Goal: Information Seeking & Learning: Find specific fact

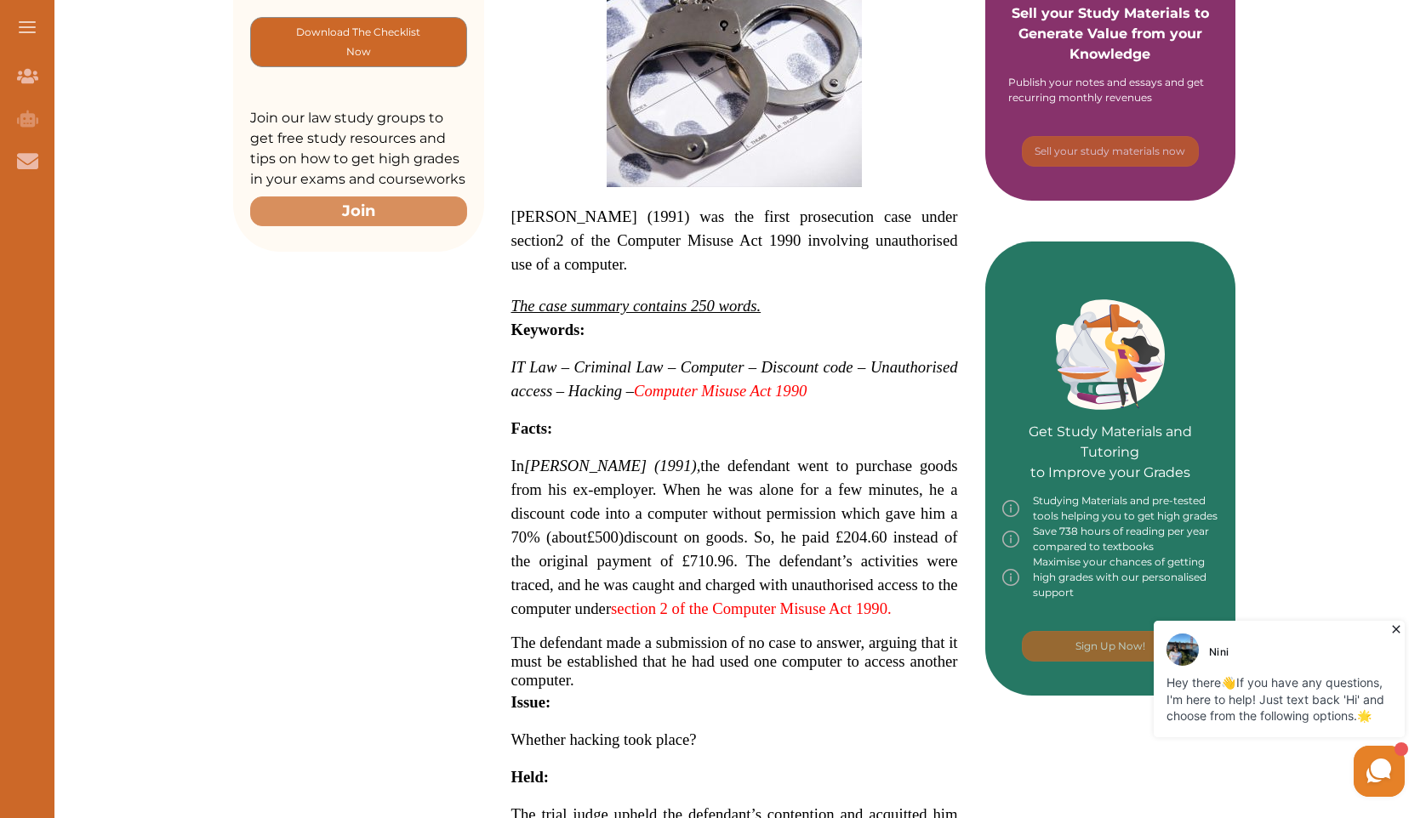
scroll to position [471, 0]
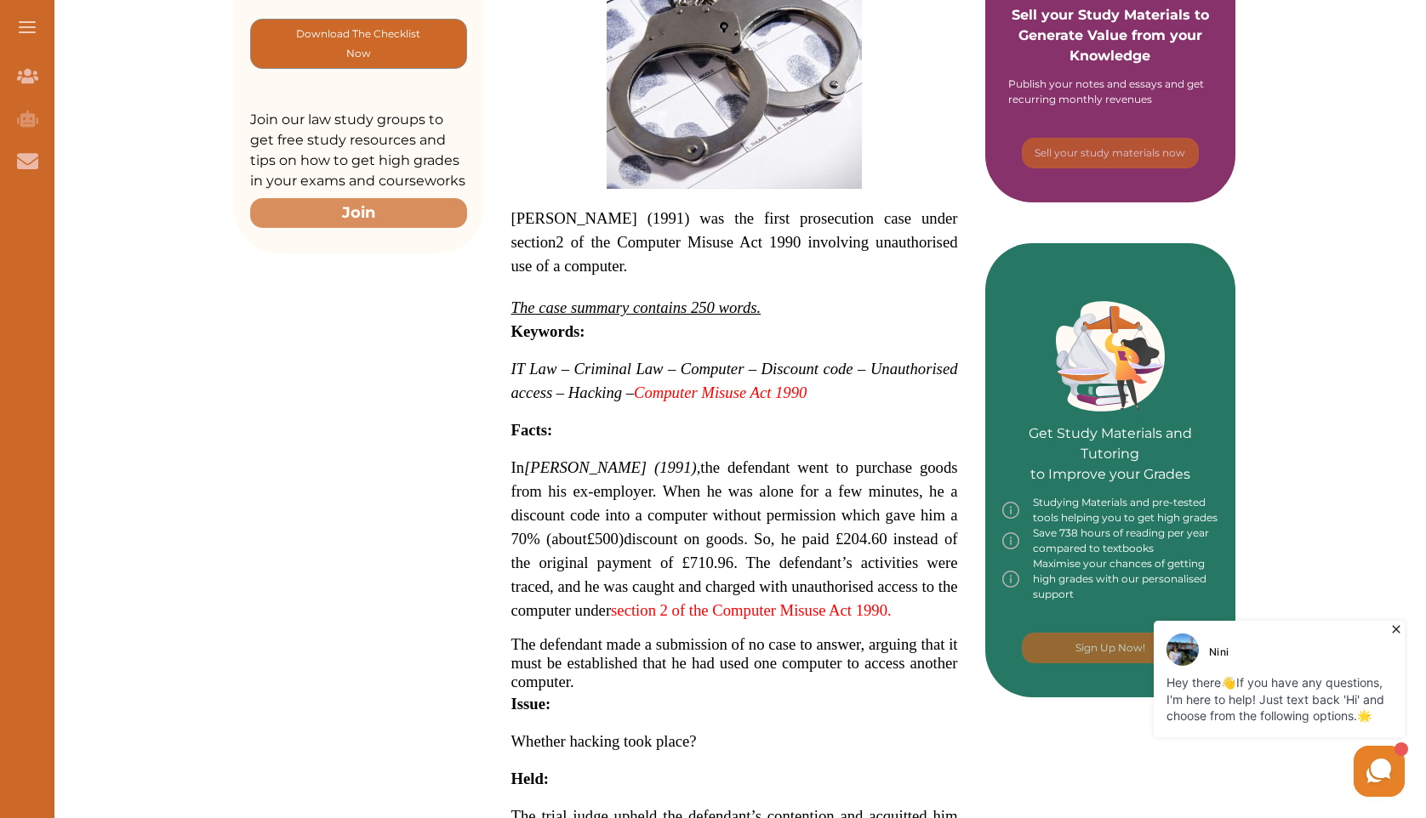
click at [1288, 184] on div "Want to secure high grades in It Law ? We’ve created a FREE checklist for you t…" at bounding box center [734, 661] width 1383 height 1830
click at [1397, 630] on icon at bounding box center [1396, 630] width 8 height 8
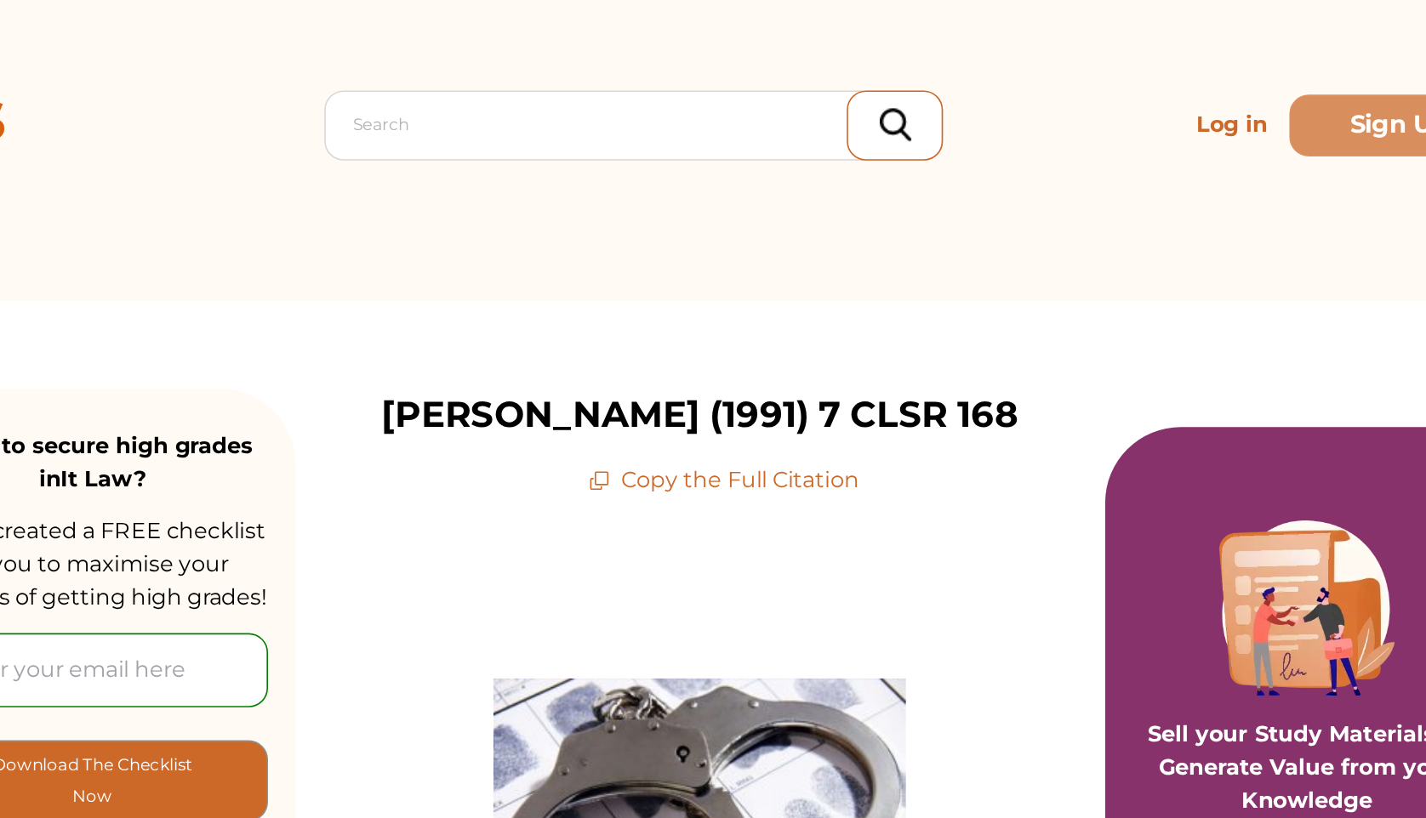
scroll to position [31, 0]
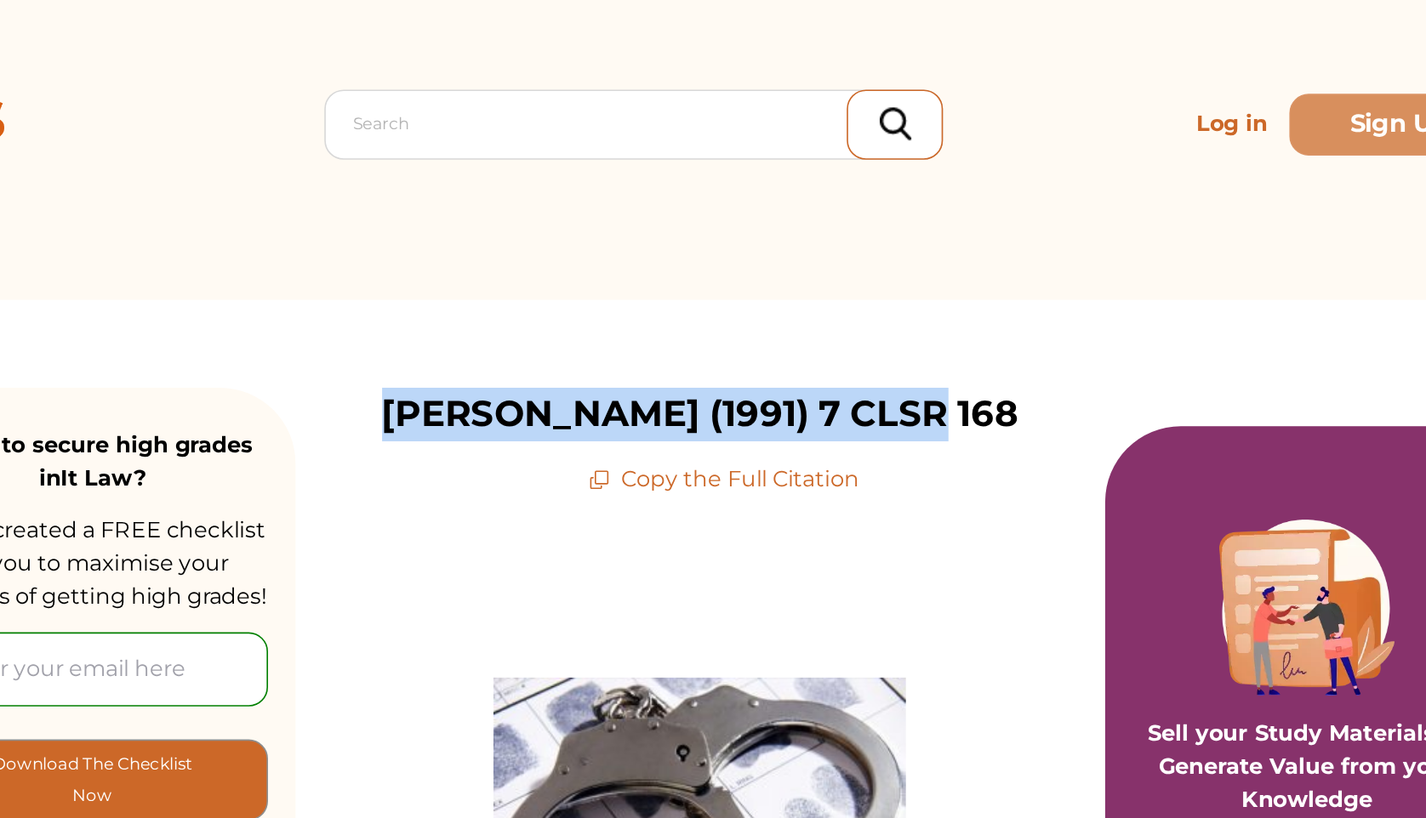
drag, startPoint x: 580, startPoint y: 254, endPoint x: 945, endPoint y: 264, distance: 365.1
click at [945, 264] on div "R v Cropp (1991) 7 CLSR 168 Copy the Full Citation" at bounding box center [734, 274] width 501 height 67
copy p "[PERSON_NAME] (1991) 7 CLSR 168"
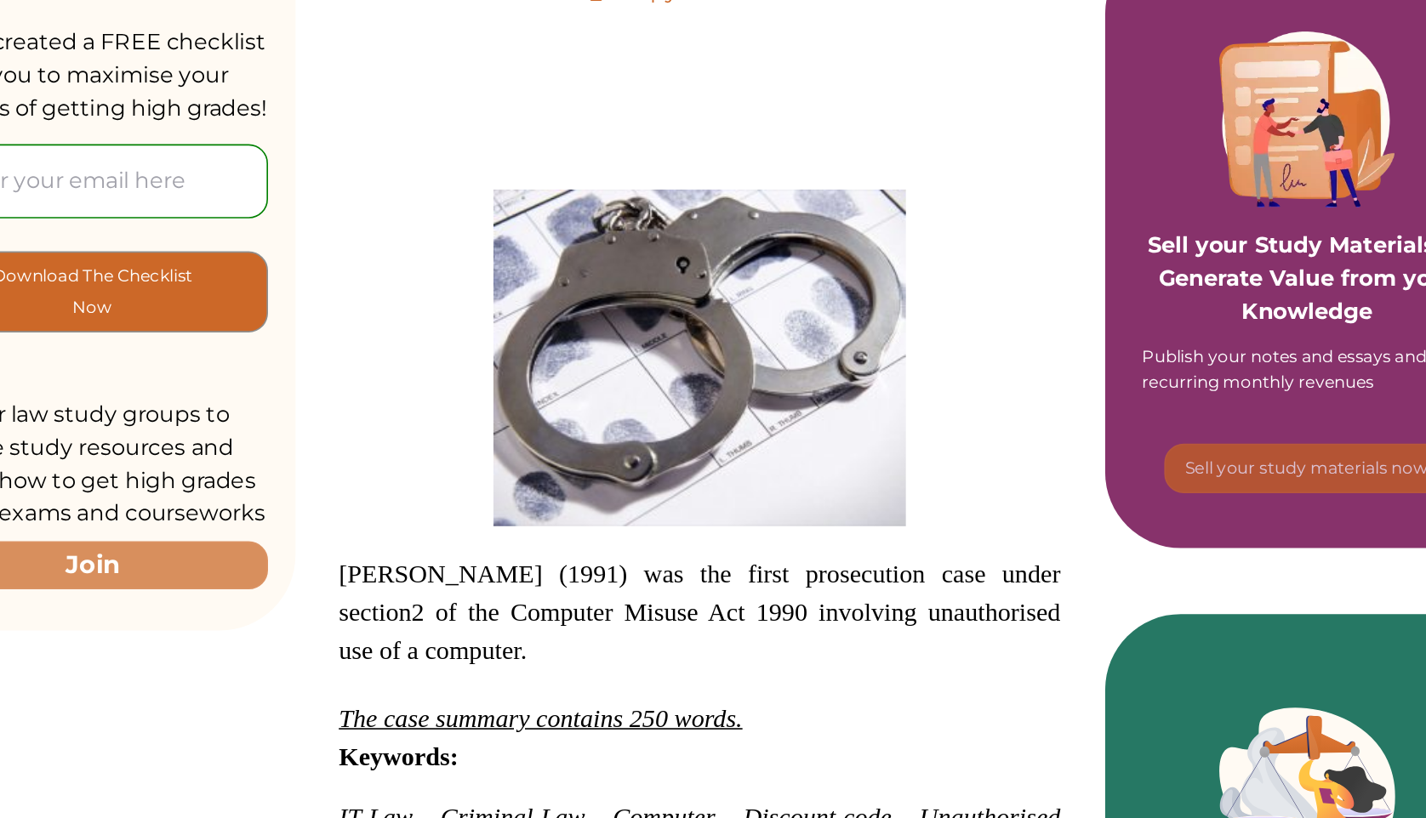
scroll to position [119, 0]
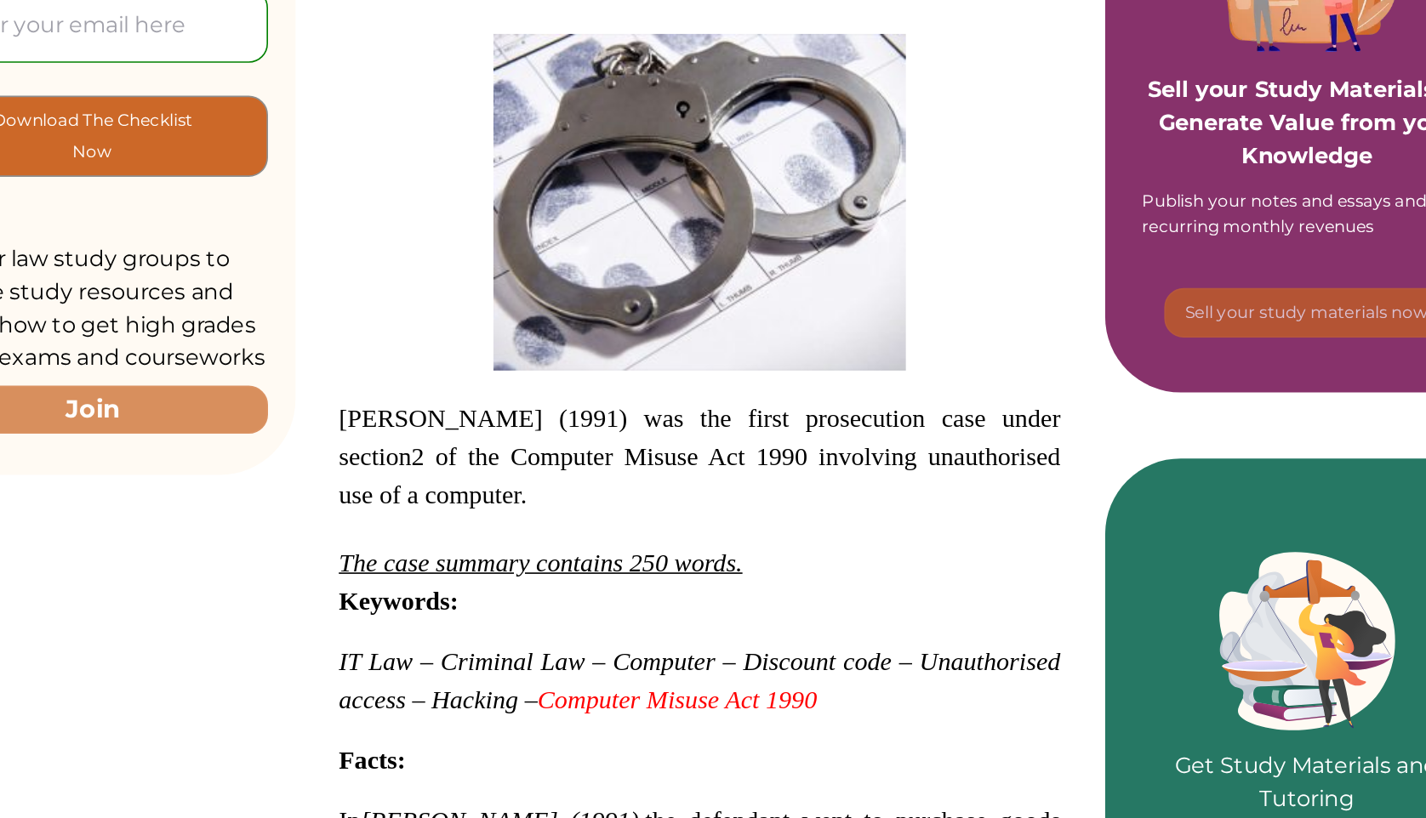
click at [513, 572] on span "R v Cropp (1991) w as the first prosecution case under section 2 of the Compute…" at bounding box center [734, 595] width 447 height 66
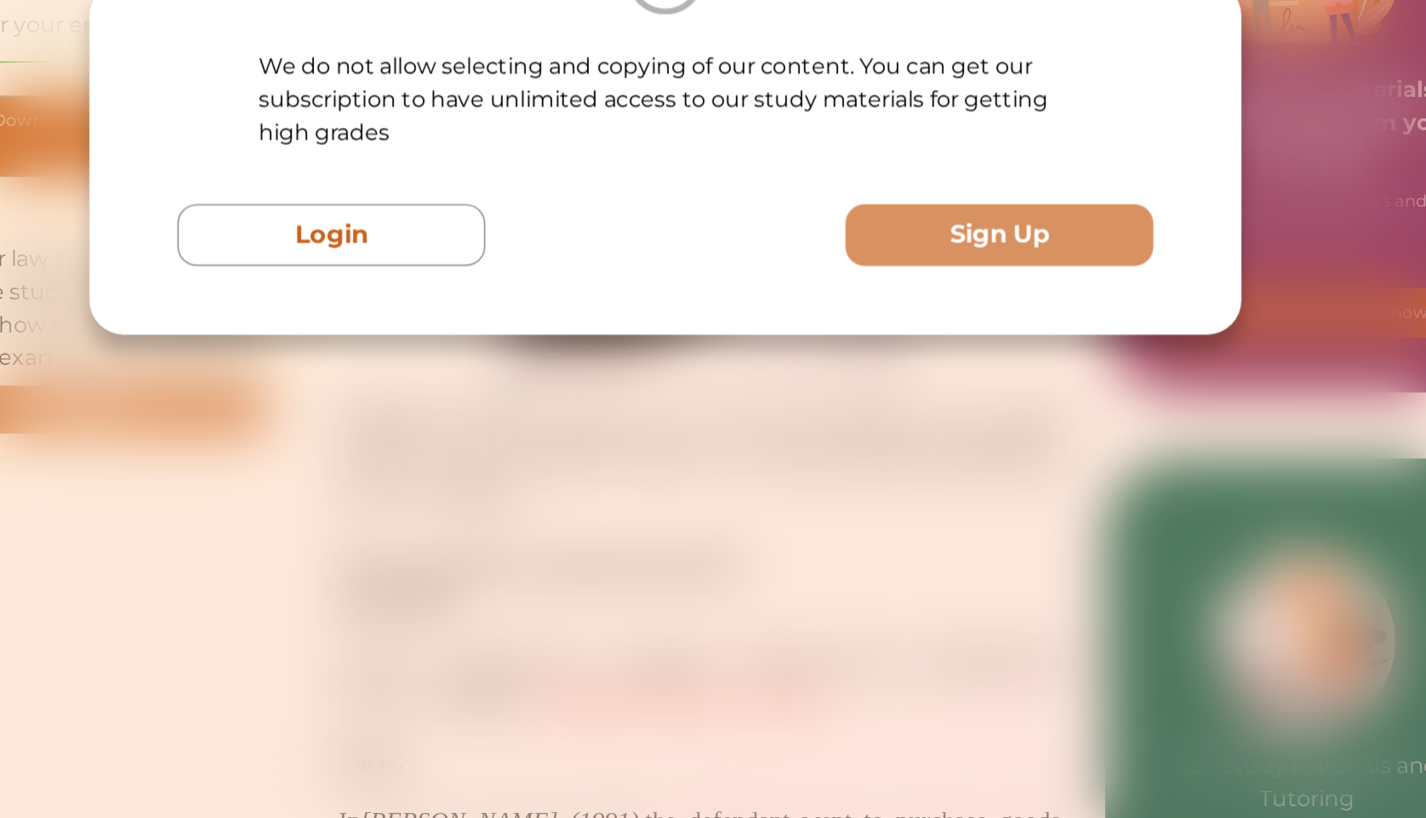
click at [753, 636] on div "We do not allow selecting and copying of our content. You can get our subscript…" at bounding box center [713, 409] width 1426 height 818
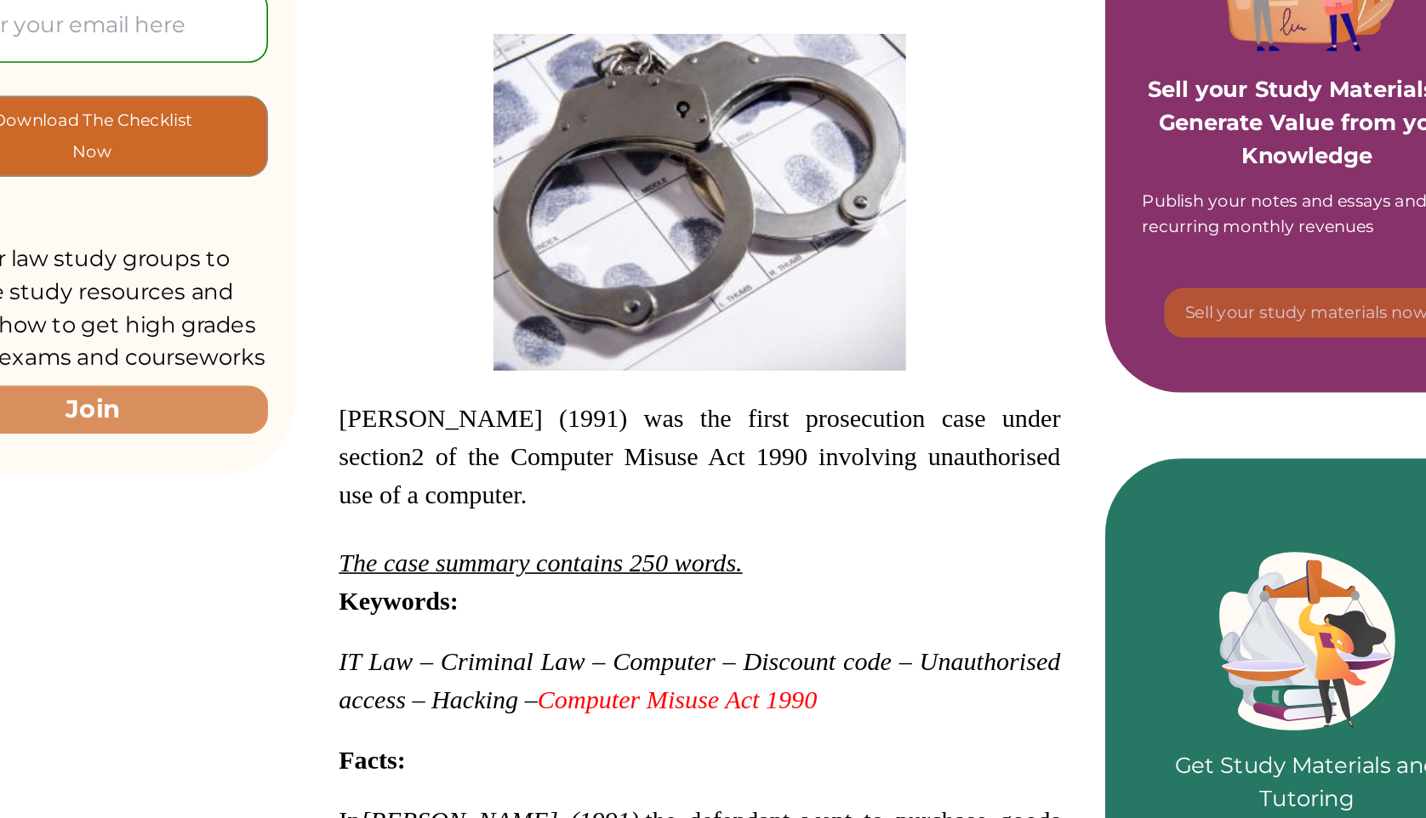
drag, startPoint x: 510, startPoint y: 567, endPoint x: 873, endPoint y: 578, distance: 362.6
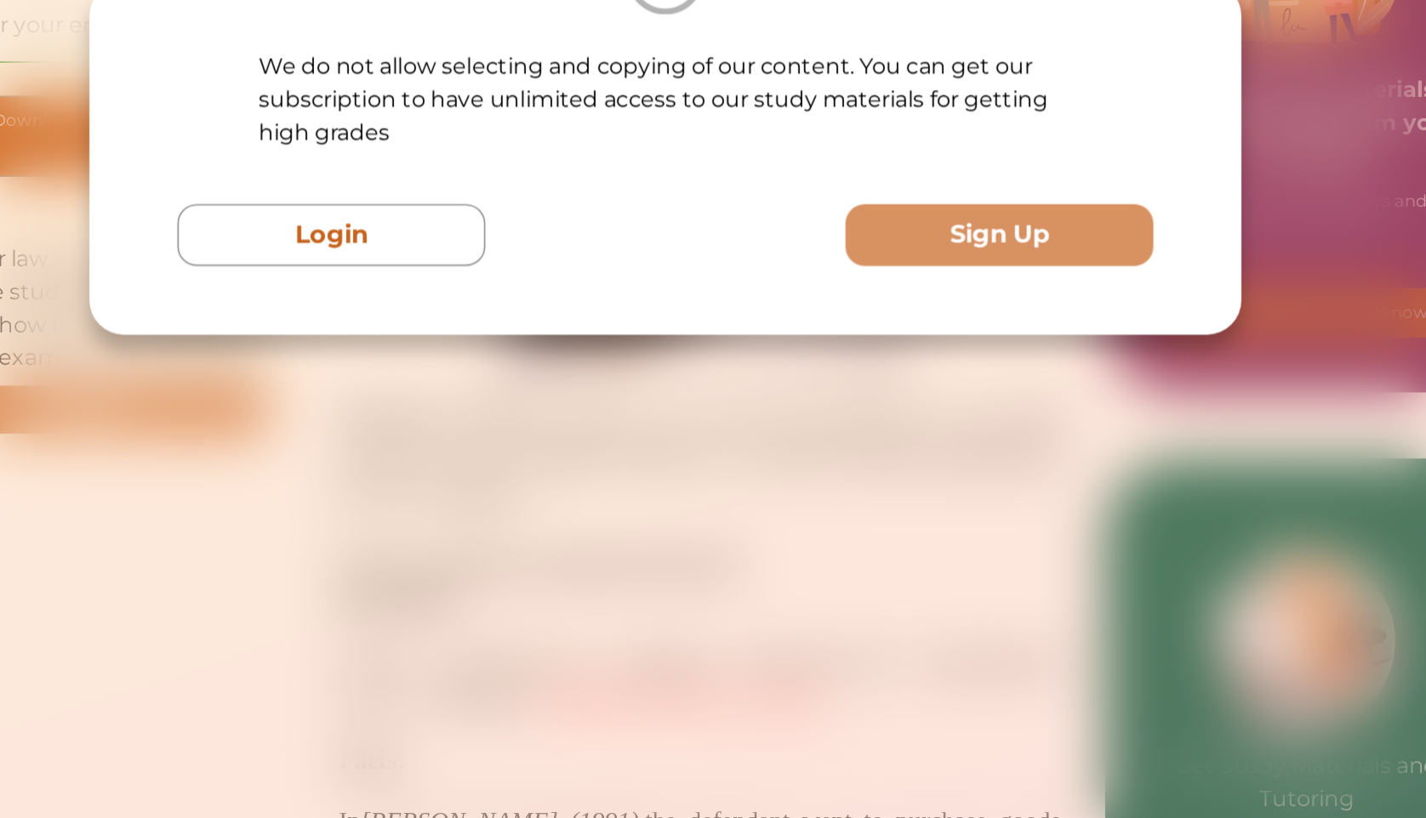
click at [873, 578] on div "We do not allow selecting and copying of our content. You can get our subscript…" at bounding box center [713, 409] width 1426 height 818
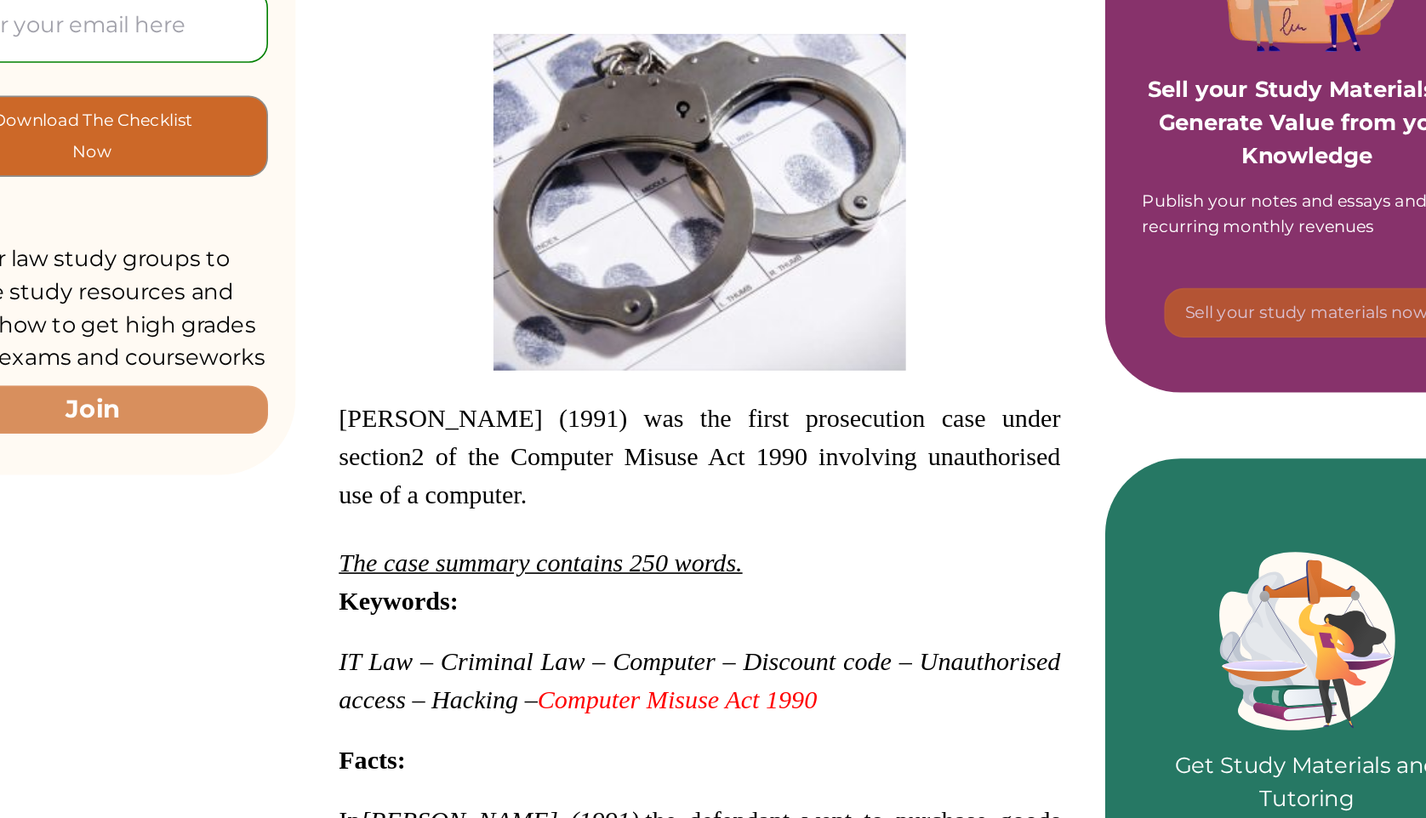
scroll to position [118, 0]
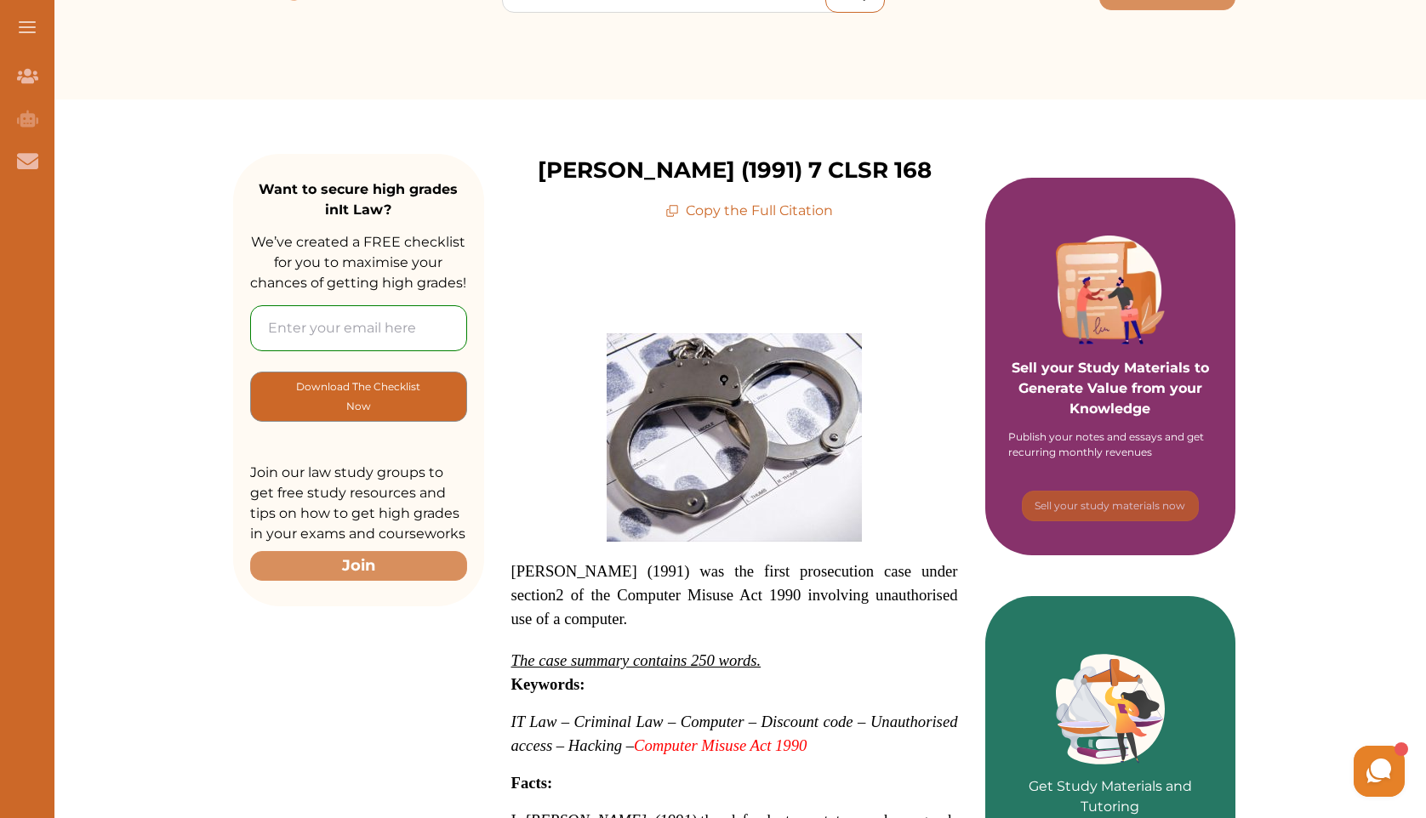
drag, startPoint x: 513, startPoint y: 569, endPoint x: 599, endPoint y: 576, distance: 86.2
click at [599, 576] on span "R v Cropp (1991) w as the first prosecution case under section 2 of the Compute…" at bounding box center [734, 595] width 447 height 66
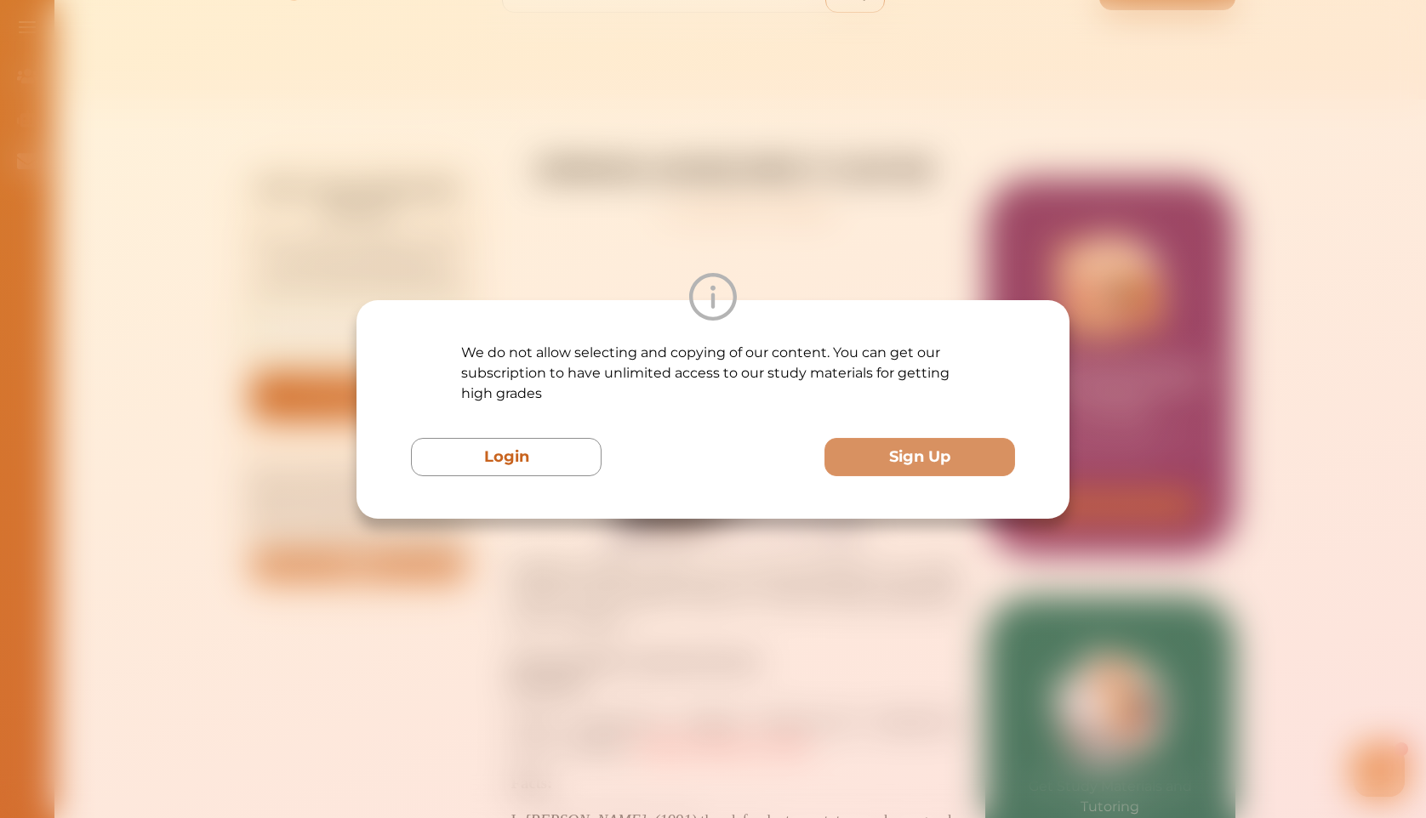
click at [641, 585] on div "We do not allow selecting and copying of our content. You can get our subscript…" at bounding box center [713, 409] width 1426 height 818
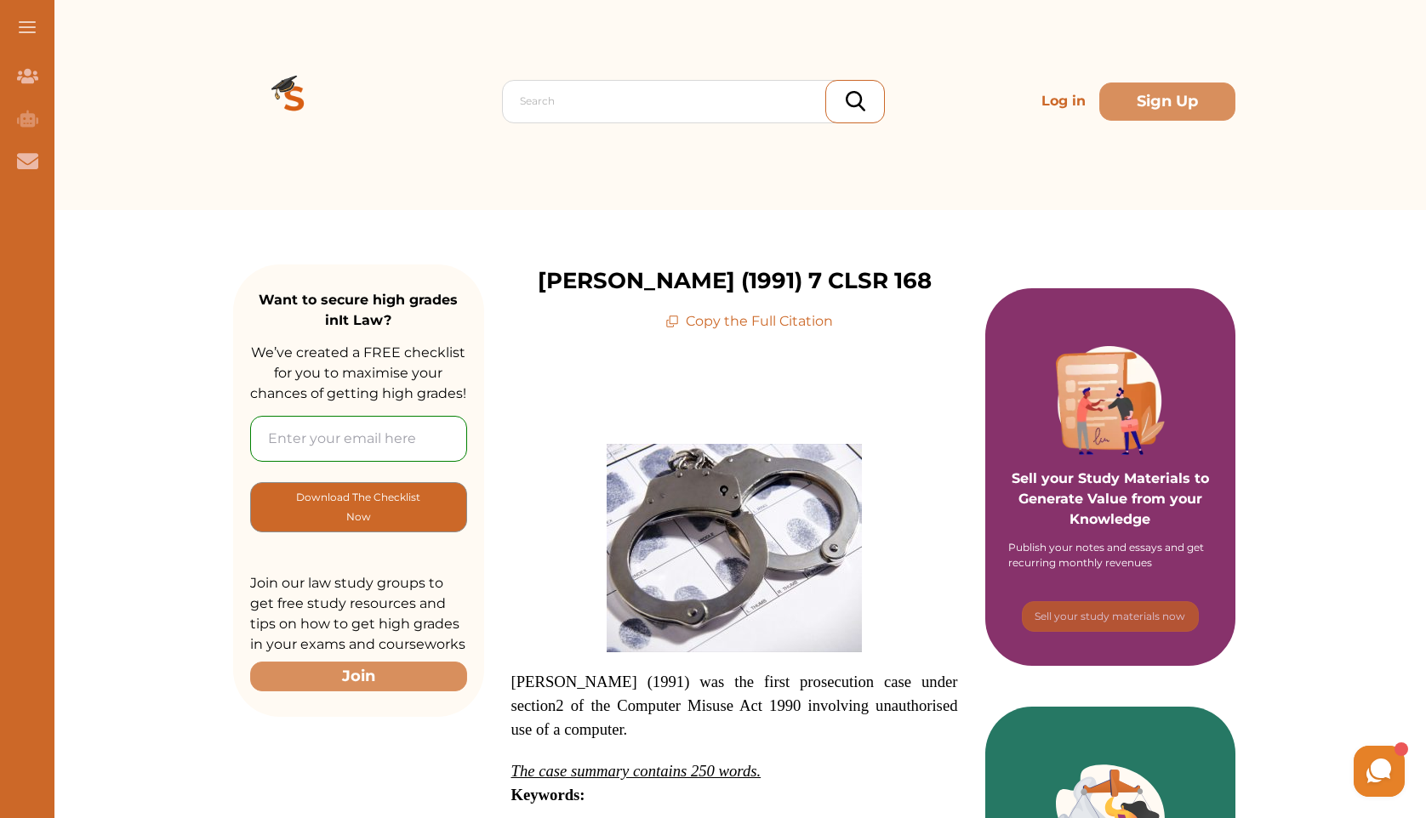
scroll to position [0, 0]
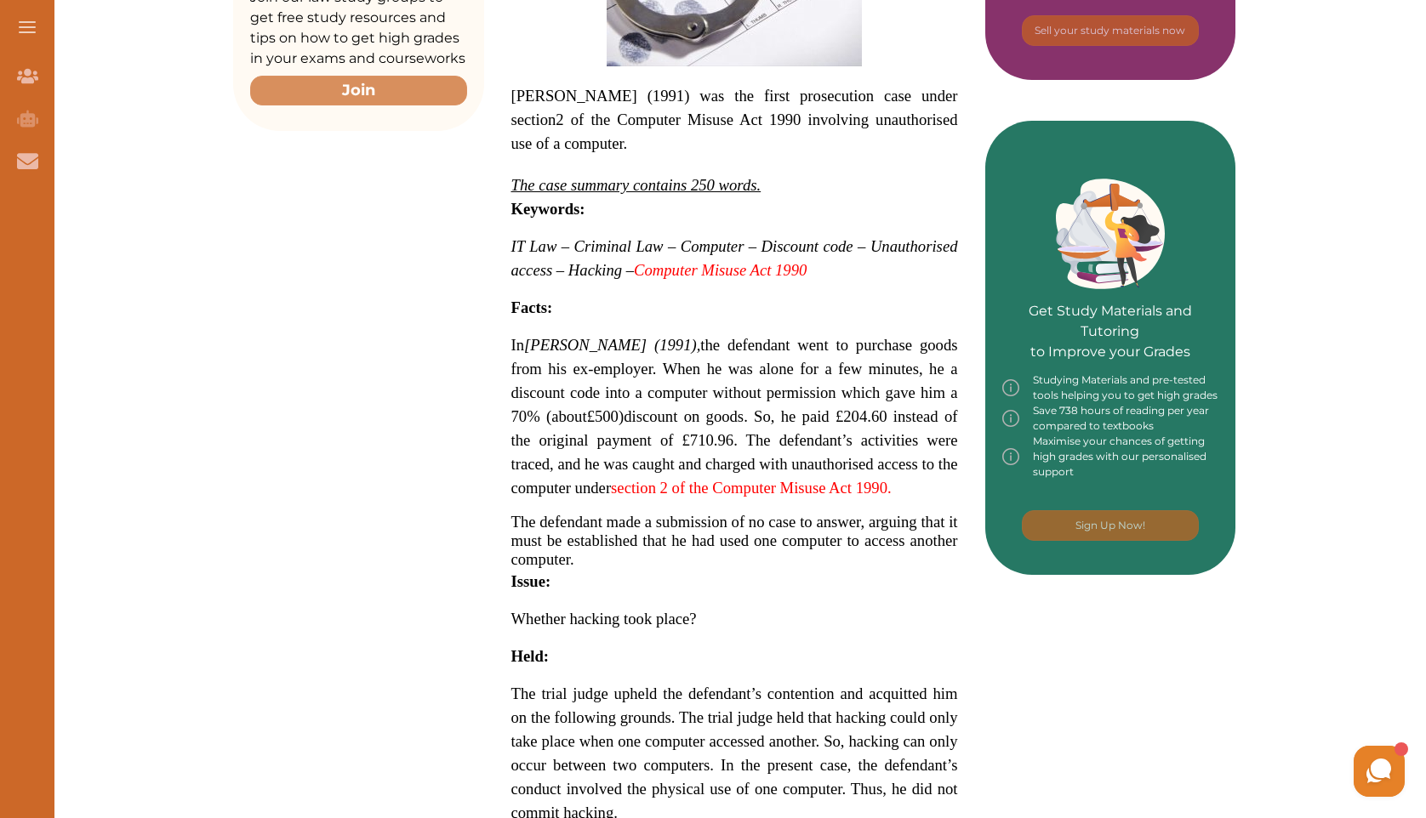
scroll to position [579, 0]
